Goal: Task Accomplishment & Management: Use online tool/utility

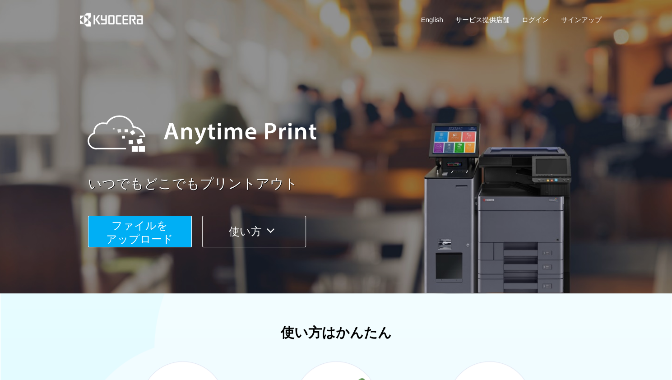
click at [157, 234] on span "ファイルを ​​アップロード" at bounding box center [139, 232] width 67 height 26
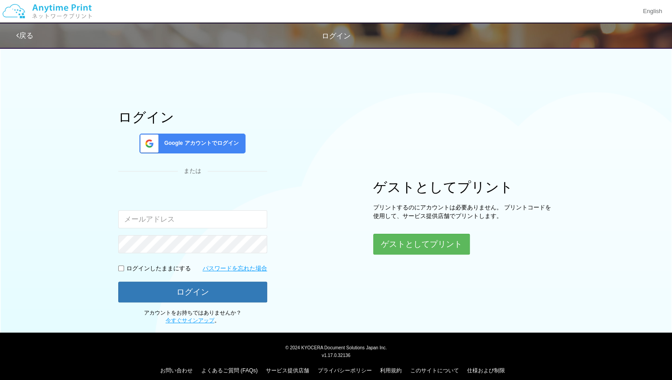
type input "[EMAIL_ADDRESS][PERSON_NAME][DOMAIN_NAME]"
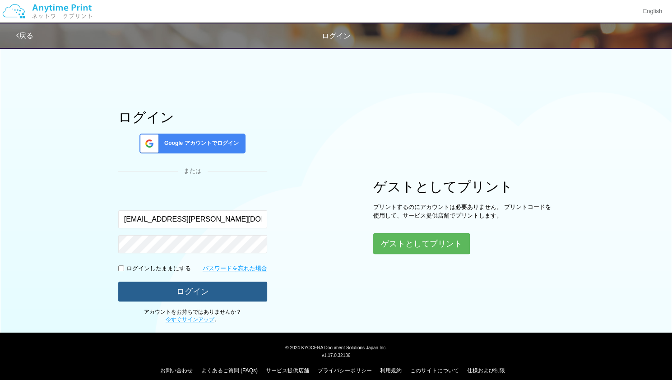
click at [193, 295] on button "ログイン" at bounding box center [192, 292] width 149 height 20
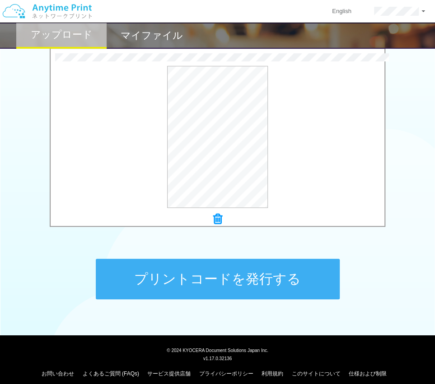
scroll to position [296, 0]
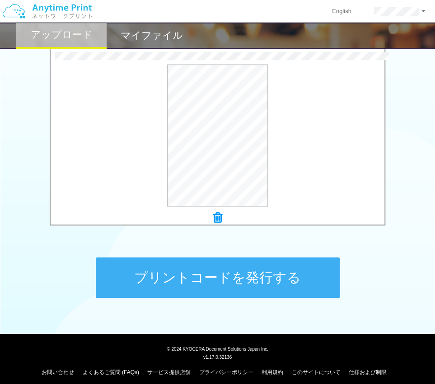
click at [247, 273] on button "プリントコードを発行する" at bounding box center [218, 278] width 244 height 41
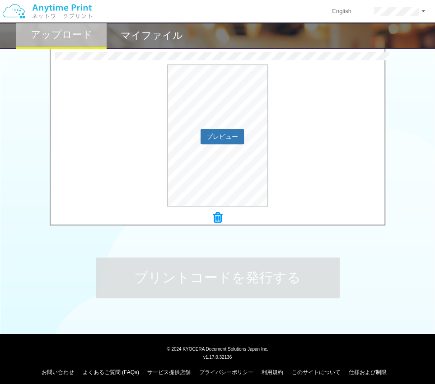
scroll to position [0, 0]
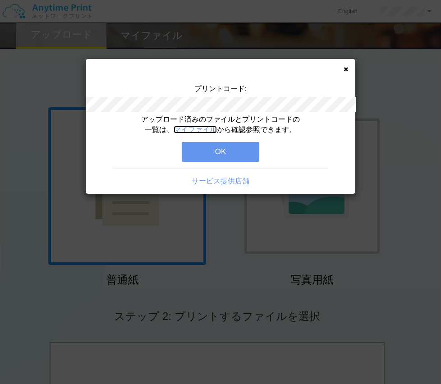
click at [215, 132] on link "マイファイル" at bounding box center [195, 130] width 43 height 8
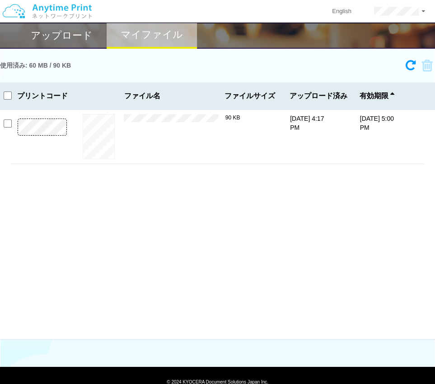
click at [67, 41] on h2 "アップロード" at bounding box center [62, 35] width 62 height 11
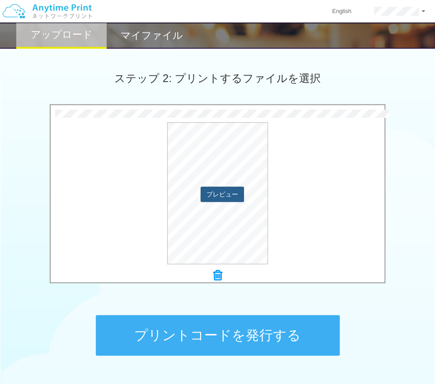
scroll to position [301, 0]
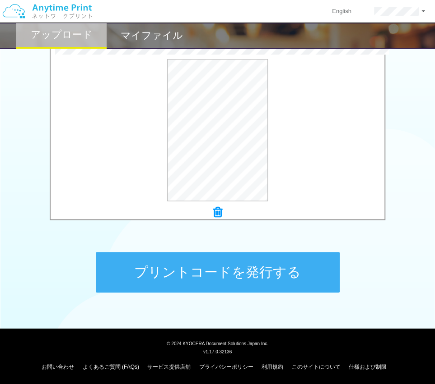
click at [250, 279] on button "プリントコードを発行する" at bounding box center [218, 272] width 244 height 41
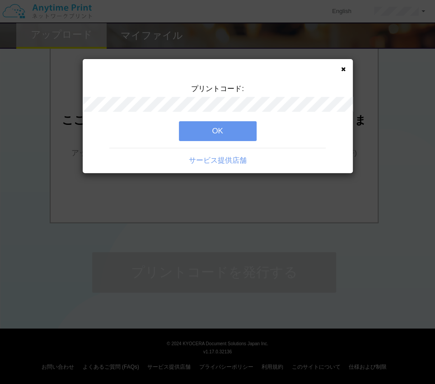
scroll to position [0, 0]
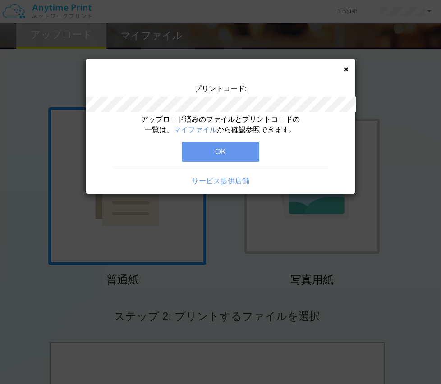
click at [230, 147] on button "OK" at bounding box center [221, 152] width 78 height 20
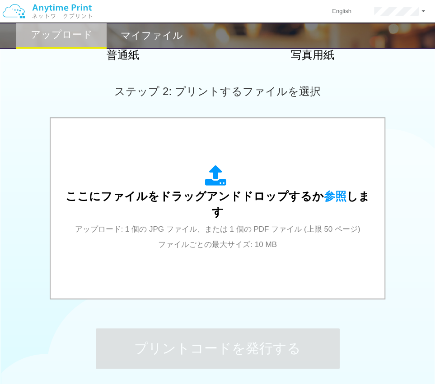
scroll to position [231, 0]
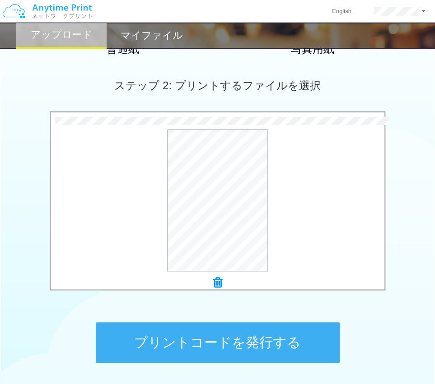
click at [210, 342] on button "プリントコードを発行する" at bounding box center [218, 343] width 244 height 41
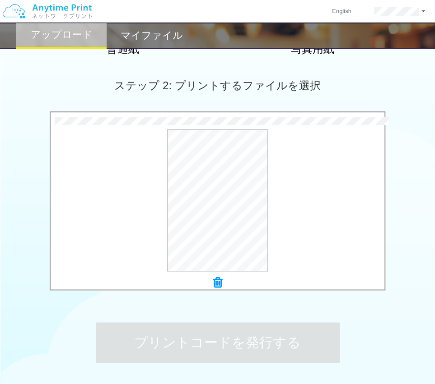
scroll to position [0, 0]
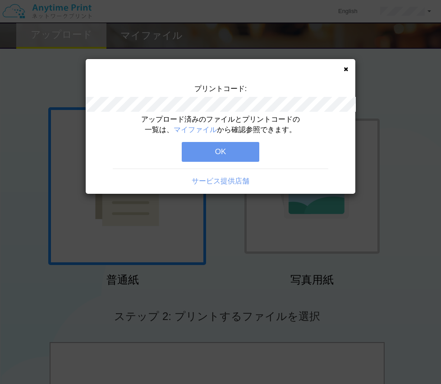
click at [231, 159] on button "OK" at bounding box center [221, 152] width 78 height 20
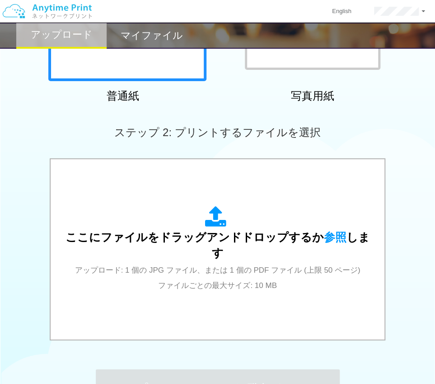
scroll to position [219, 0]
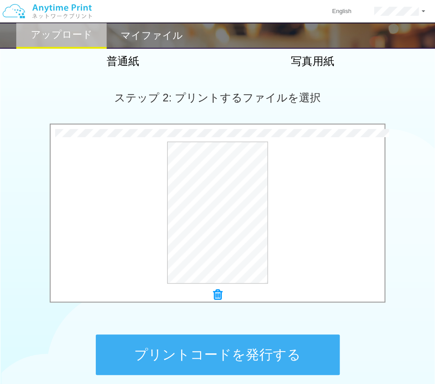
click at [288, 348] on button "プリントコードを発行する" at bounding box center [218, 355] width 244 height 41
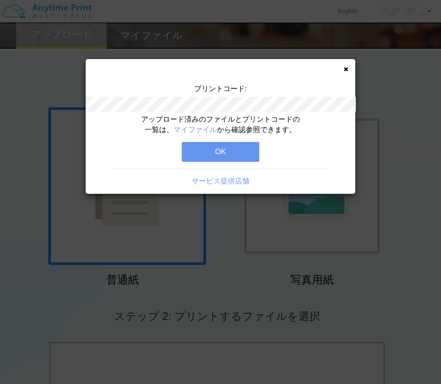
click at [234, 159] on button "OK" at bounding box center [221, 152] width 78 height 20
